Goal: Navigation & Orientation: Find specific page/section

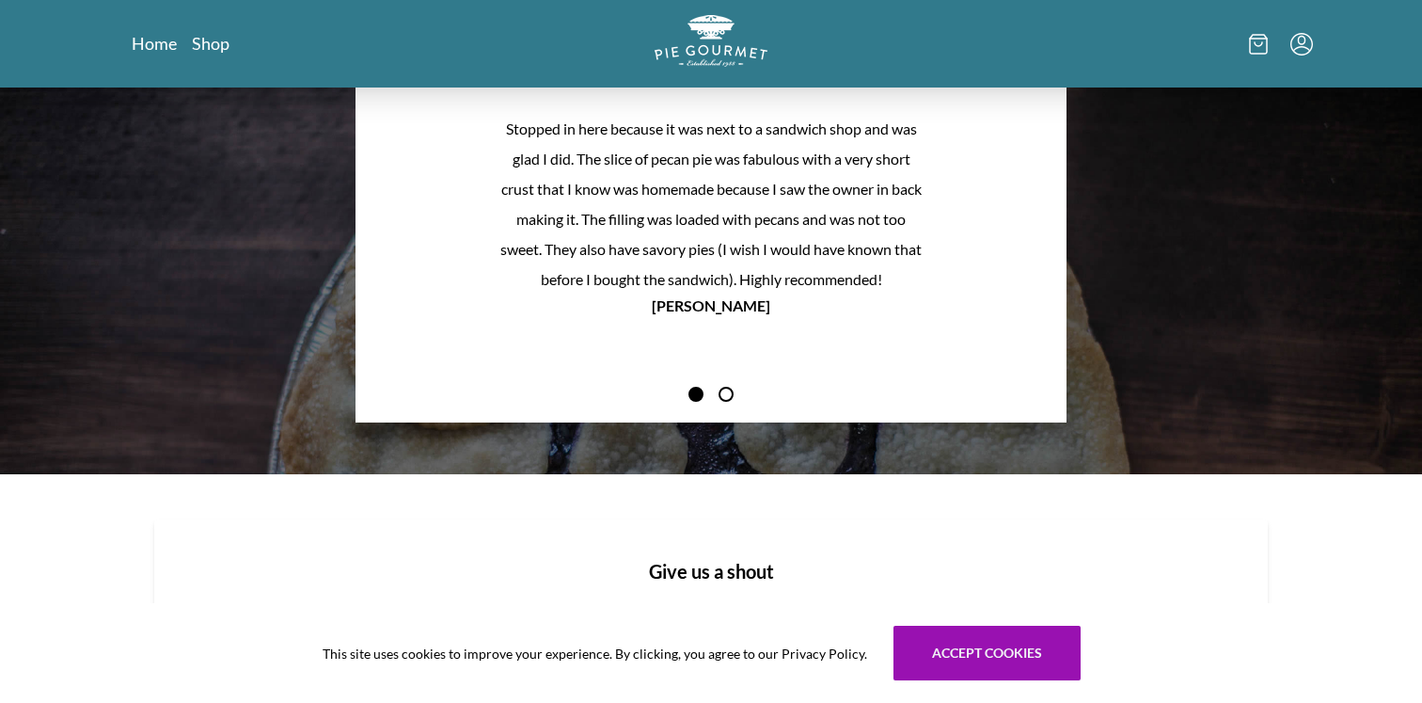
scroll to position [1838, 0]
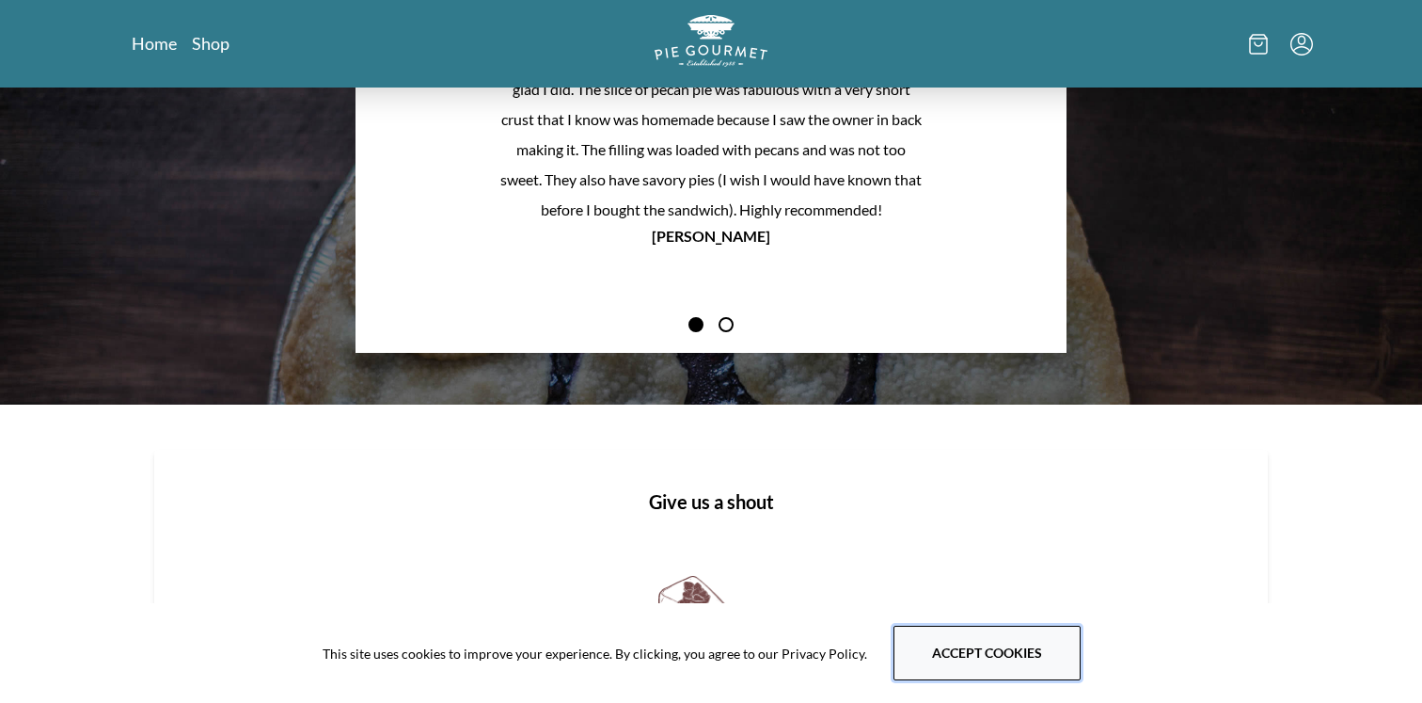
click at [944, 662] on button "Accept cookies" at bounding box center [986, 652] width 187 height 55
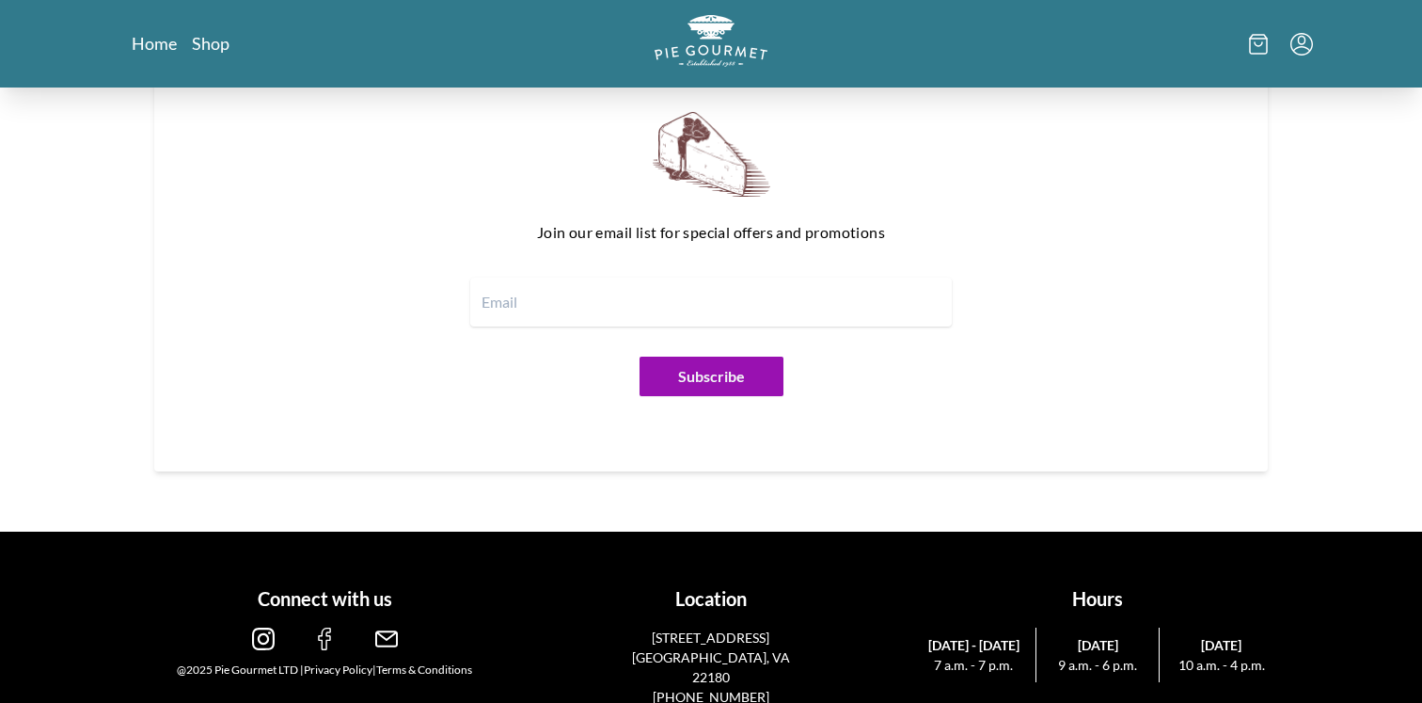
scroll to position [2323, 0]
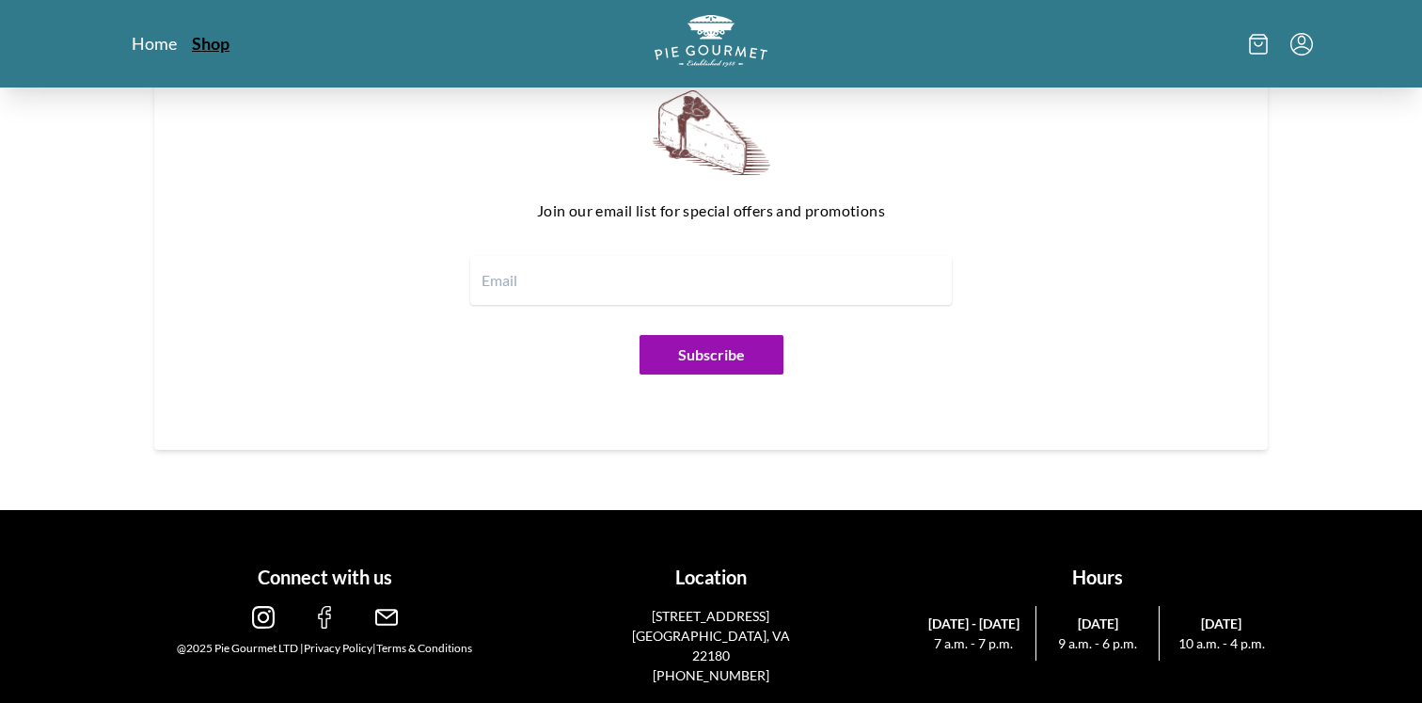
click at [199, 54] on link "Shop" at bounding box center [211, 43] width 38 height 23
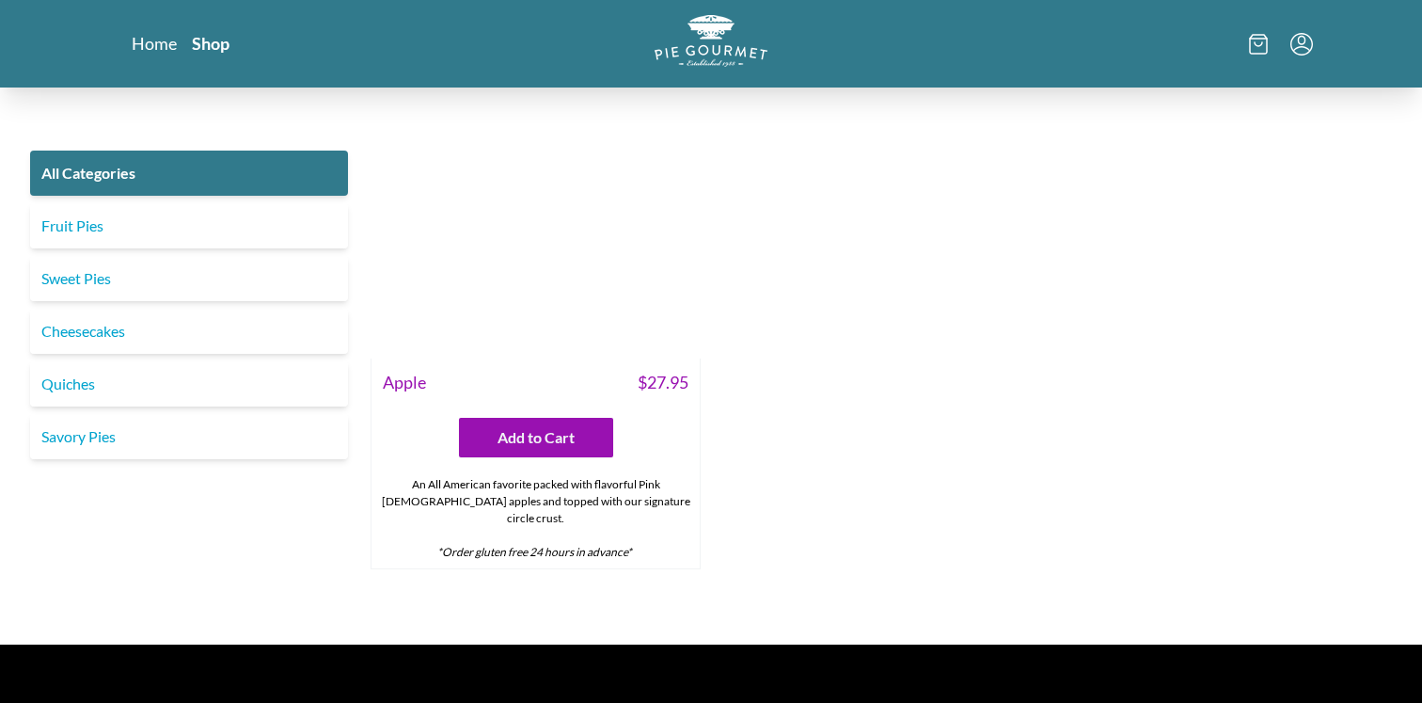
scroll to position [6975, 0]
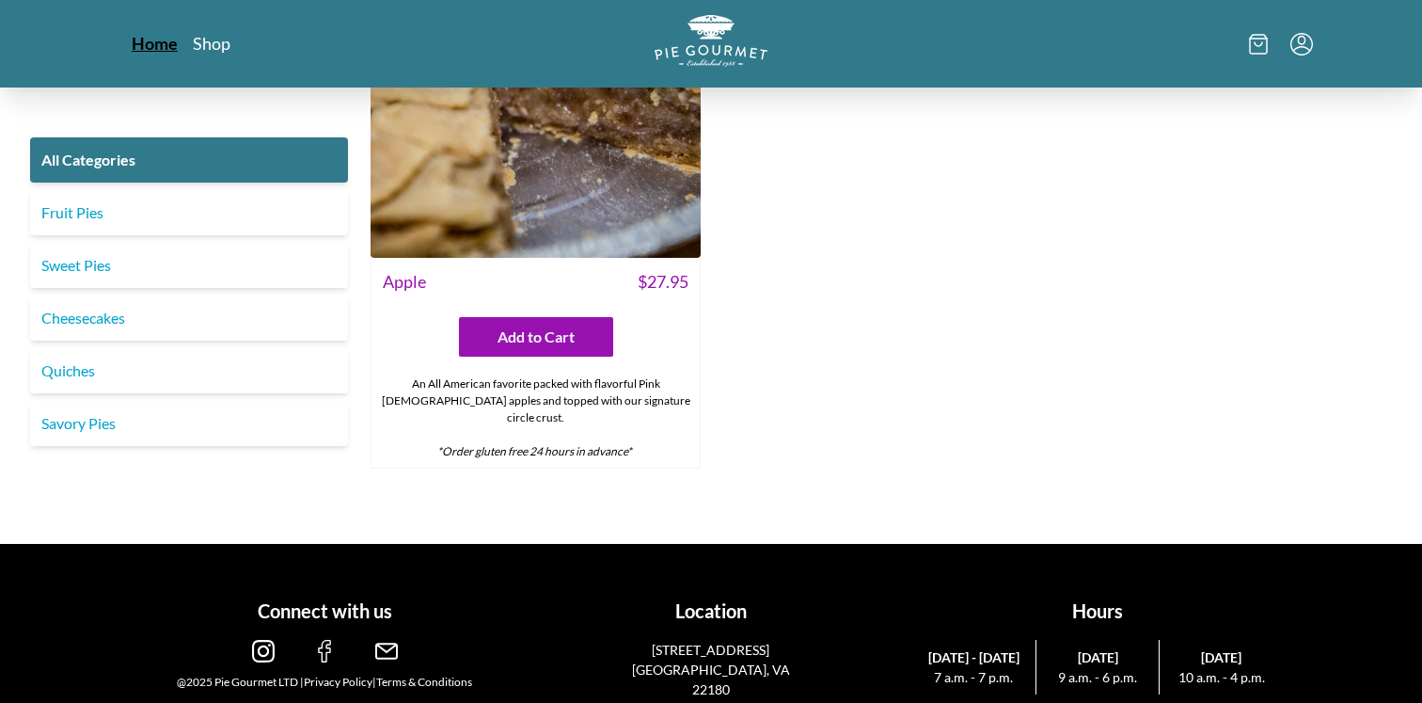
click at [150, 40] on link "Home" at bounding box center [155, 43] width 46 height 23
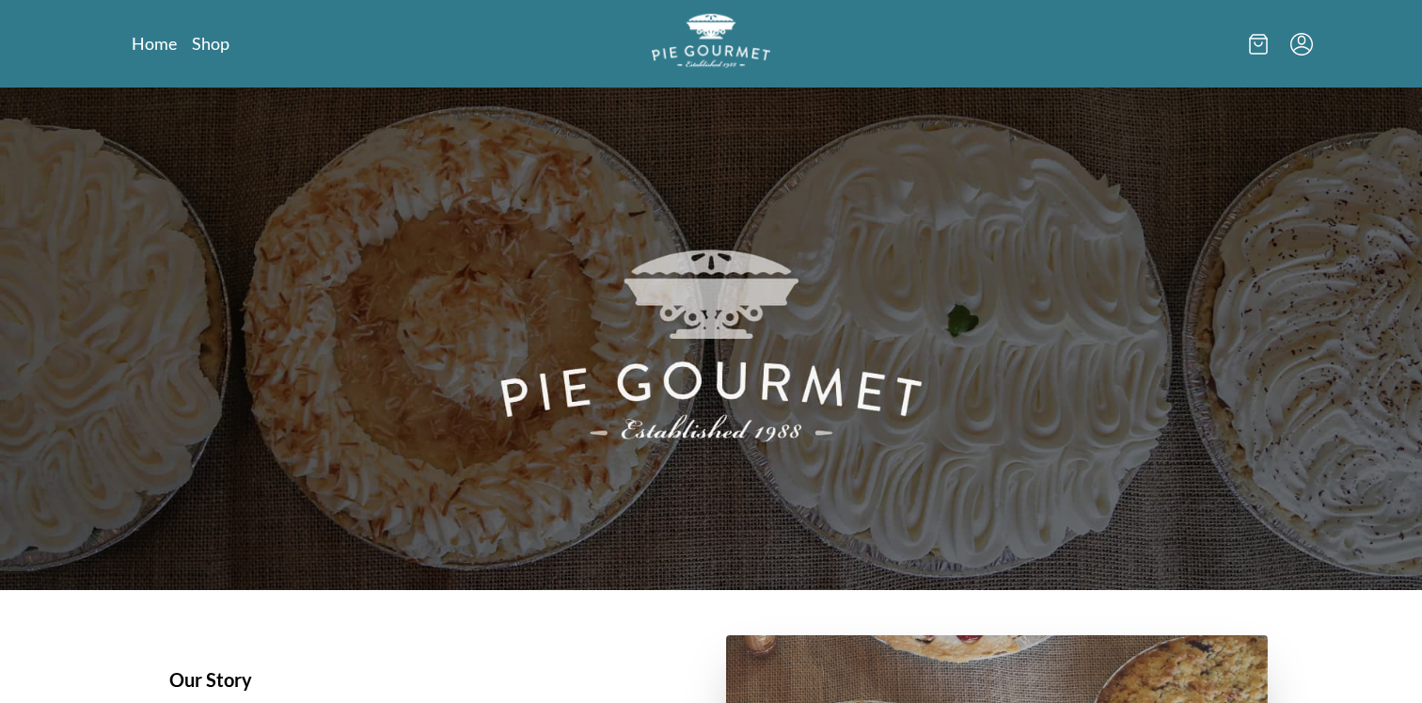
click at [704, 57] on img "Logo" at bounding box center [711, 40] width 119 height 55
click at [203, 46] on link "Shop" at bounding box center [211, 43] width 38 height 23
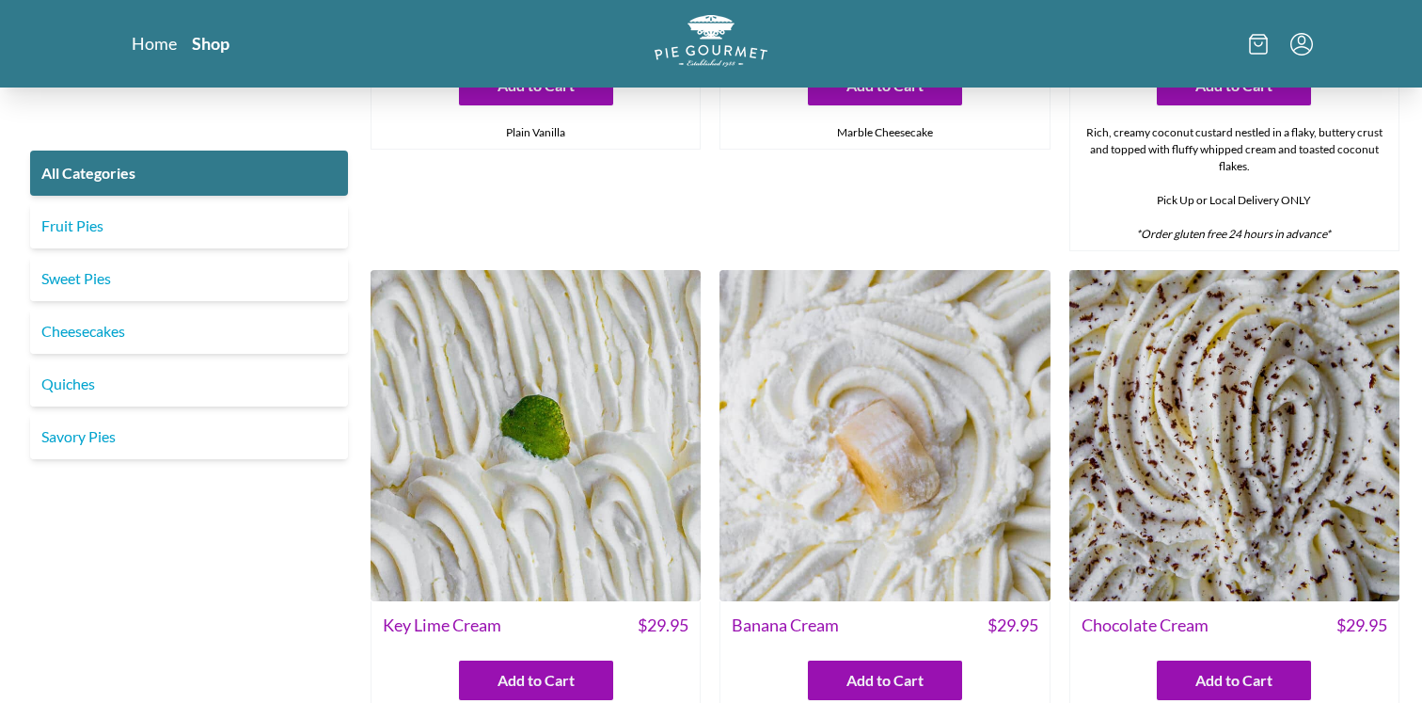
scroll to position [3814, 0]
